Goal: Information Seeking & Learning: Check status

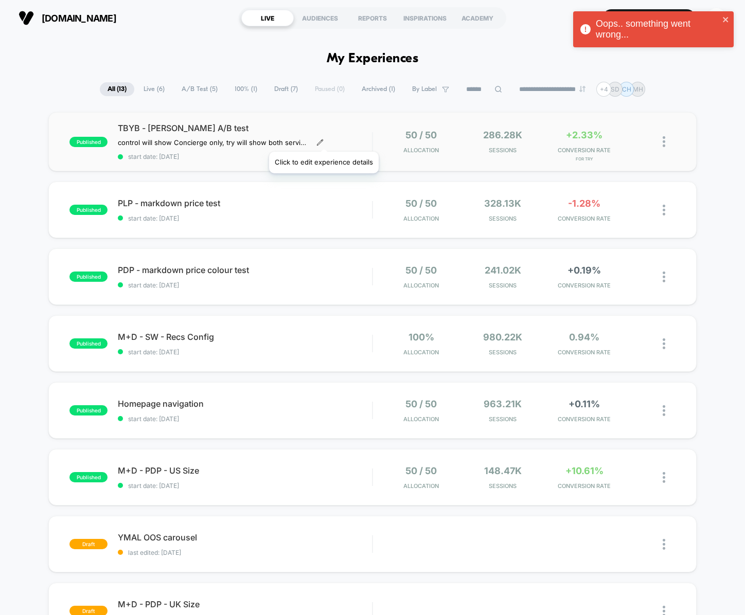
click at [323, 139] on icon at bounding box center [319, 142] width 7 height 7
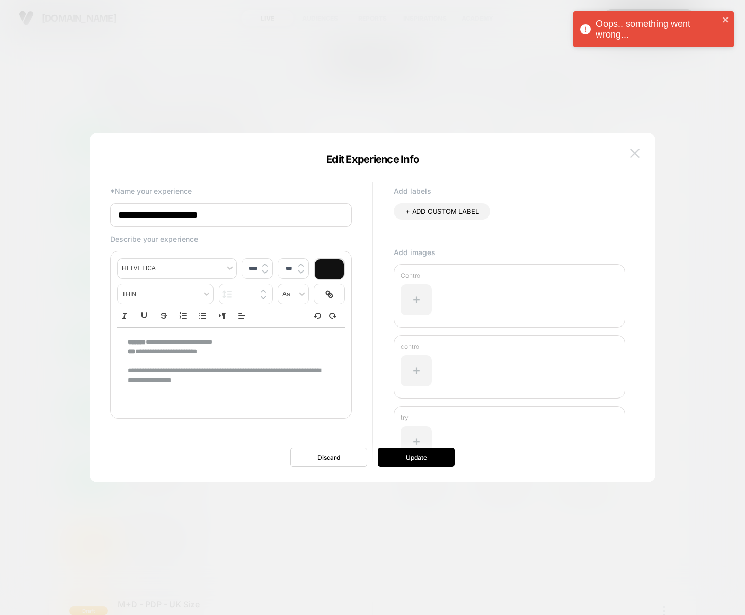
click at [637, 153] on img at bounding box center [634, 153] width 9 height 9
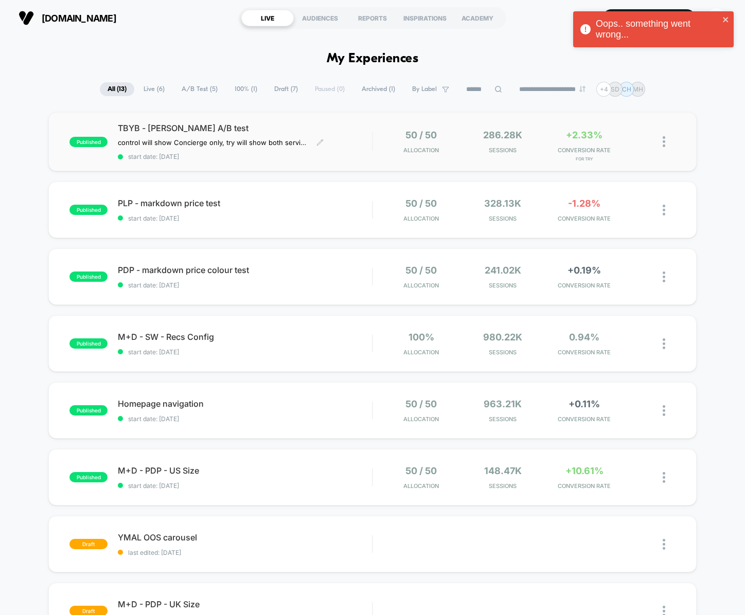
click at [361, 138] on div "TBYB - [PERSON_NAME] A/B test control will show Concierge only, try will show b…" at bounding box center [245, 142] width 254 height 38
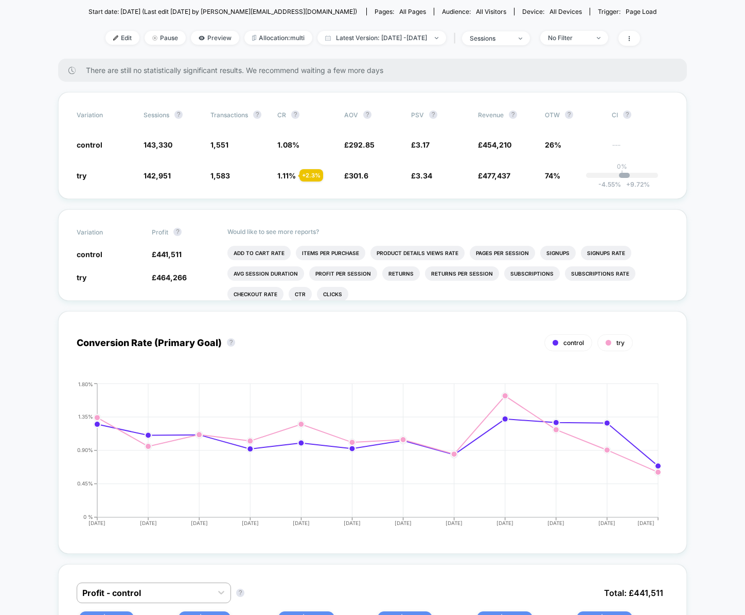
scroll to position [162, 0]
